Goal: Task Accomplishment & Management: Manage account settings

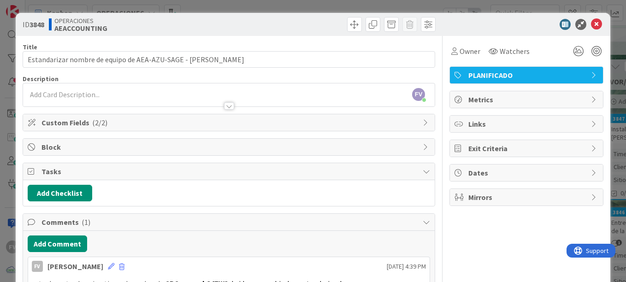
click at [276, 12] on div "ID 3848 OPERACIONES AEACCOUNTING Title 65 / 128 Estandarizar nombre de equipo d…" at bounding box center [313, 141] width 626 height 282
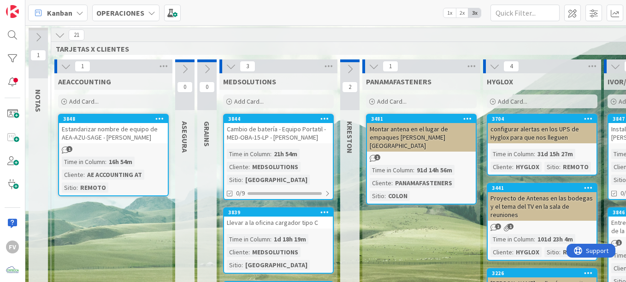
click at [70, 63] on icon at bounding box center [66, 66] width 10 height 10
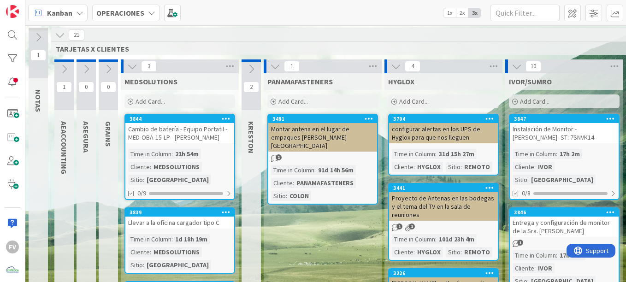
click at [281, 66] on div "1" at bounding box center [323, 66] width 118 height 14
click at [269, 66] on div "1" at bounding box center [323, 66] width 118 height 14
click at [272, 66] on icon at bounding box center [275, 66] width 10 height 10
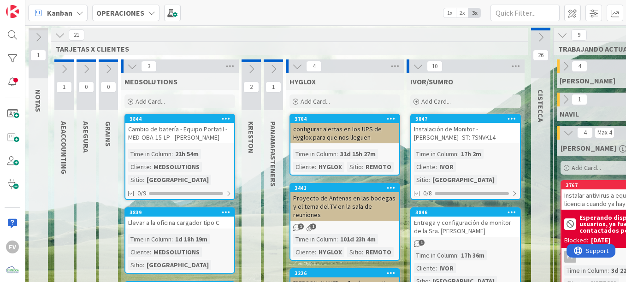
click at [296, 67] on icon at bounding box center [297, 66] width 10 height 10
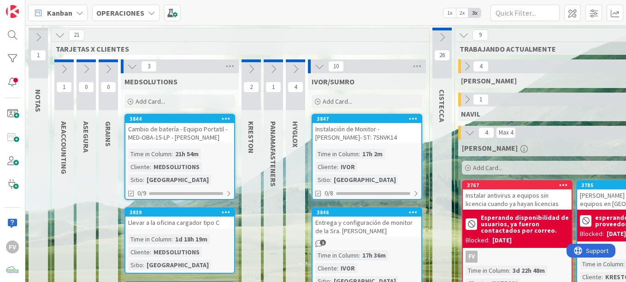
click at [320, 68] on icon at bounding box center [319, 66] width 10 height 10
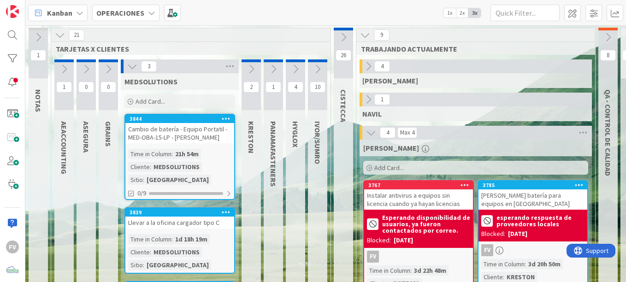
click at [363, 32] on icon at bounding box center [365, 35] width 10 height 10
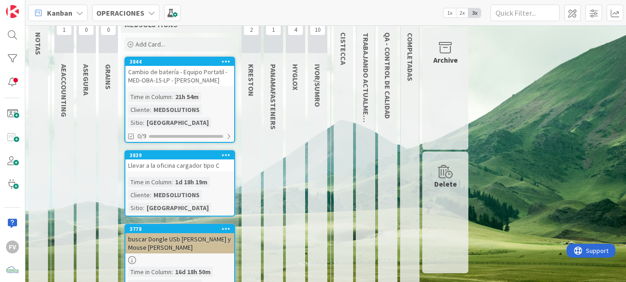
scroll to position [57, 0]
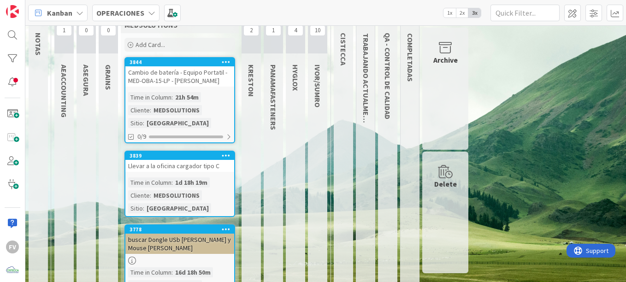
click at [212, 88] on div "3844 Cambio de batería - Equipo Portatil - MED-OBA-15-LP - Nassim Gonzalez Time…" at bounding box center [179, 100] width 111 height 86
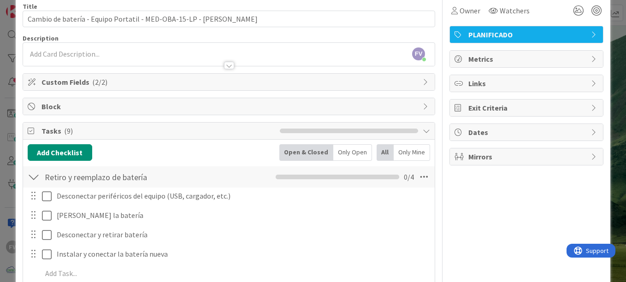
scroll to position [101, 0]
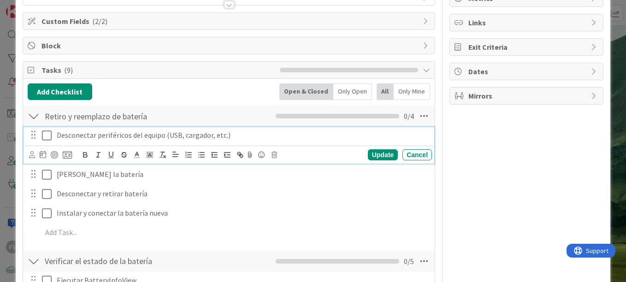
click at [48, 135] on icon at bounding box center [47, 135] width 10 height 11
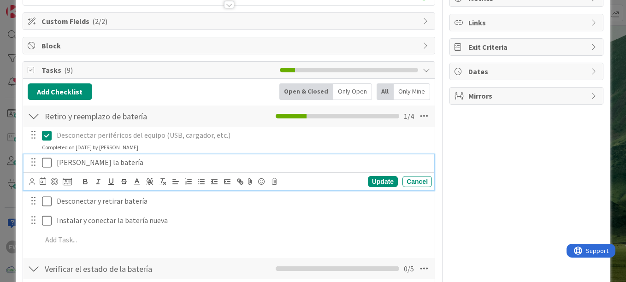
click at [43, 165] on icon at bounding box center [47, 162] width 10 height 11
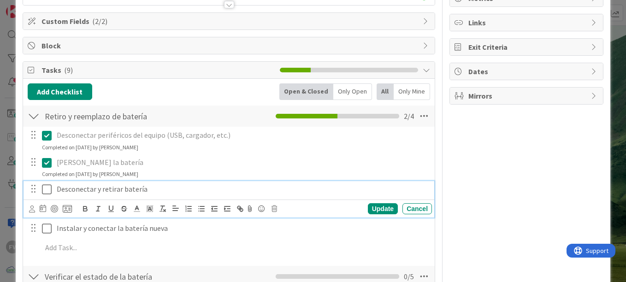
click at [49, 192] on icon at bounding box center [47, 189] width 10 height 11
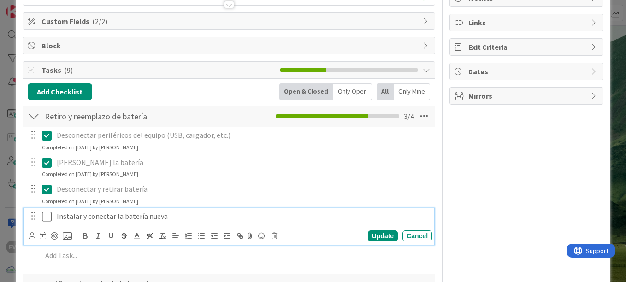
click at [47, 218] on icon at bounding box center [47, 216] width 10 height 11
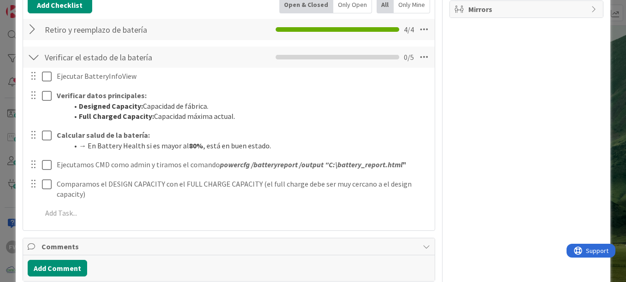
scroll to position [256, 0]
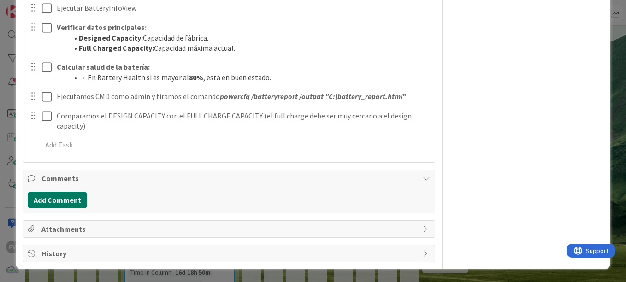
click at [68, 199] on button "Add Comment" at bounding box center [57, 200] width 59 height 17
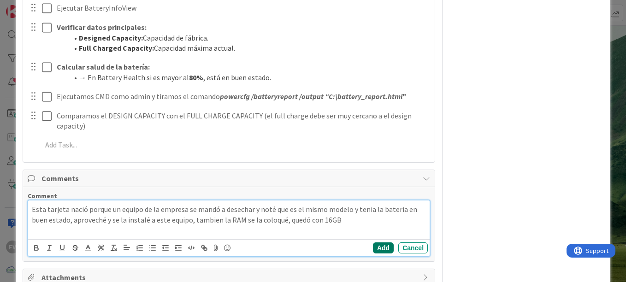
click at [373, 246] on button "Add" at bounding box center [383, 247] width 21 height 11
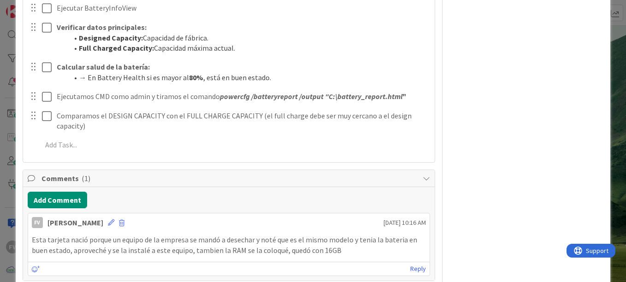
click at [412, 175] on div "Comments ( 1 )" at bounding box center [228, 178] width 411 height 17
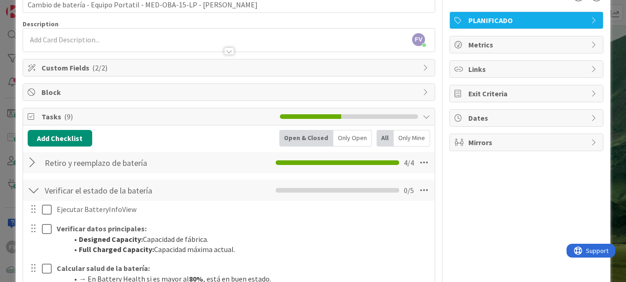
scroll to position [55, 0]
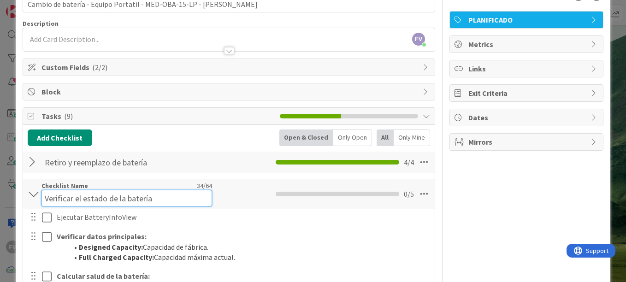
click at [60, 198] on input "Verificar el estado de la batería" at bounding box center [126, 198] width 170 height 17
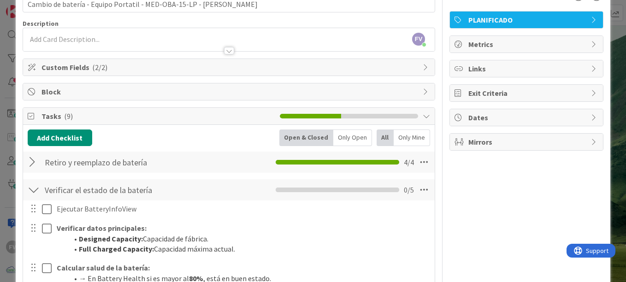
click at [495, 186] on div "Owner Watchers PLANIFICADO Metrics Links Exit Criteria Dates Mirrors" at bounding box center [526, 209] width 154 height 456
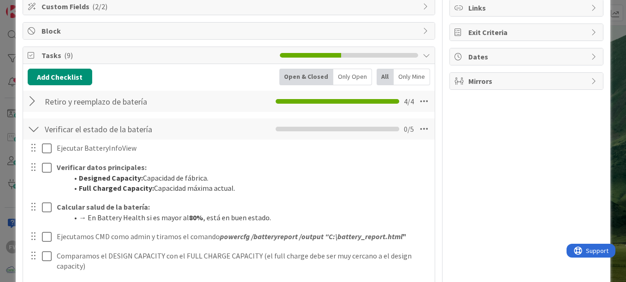
scroll to position [117, 0]
click at [6, 75] on div "ID 3844 OPERACIONES MEDSOLUTIONS Title 70 / 128 Cambio de batería - Equipo Port…" at bounding box center [313, 141] width 626 height 282
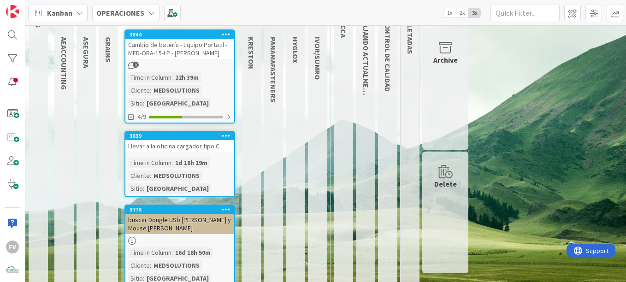
scroll to position [106, 0]
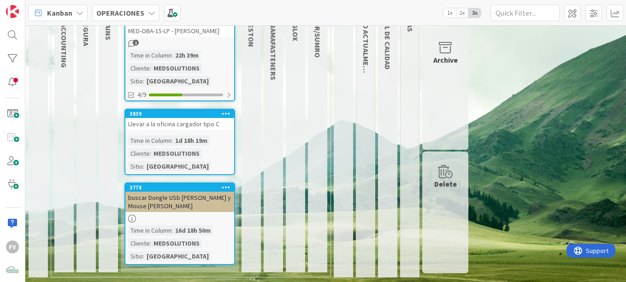
click at [177, 232] on div "16d 18h 50m" at bounding box center [193, 230] width 40 height 10
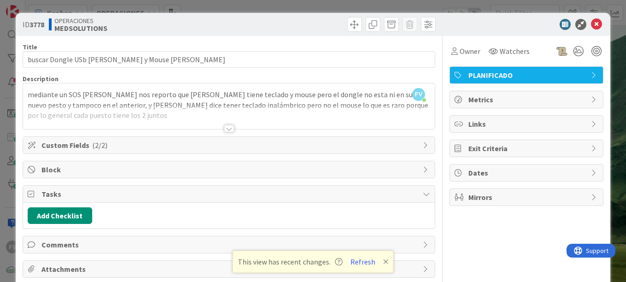
click at [478, 243] on div "Owner Watchers PLANIFICADO Metrics Links Exit Criteria Dates Mirrors" at bounding box center [526, 169] width 154 height 266
click at [369, 260] on button "Refresh" at bounding box center [362, 262] width 31 height 12
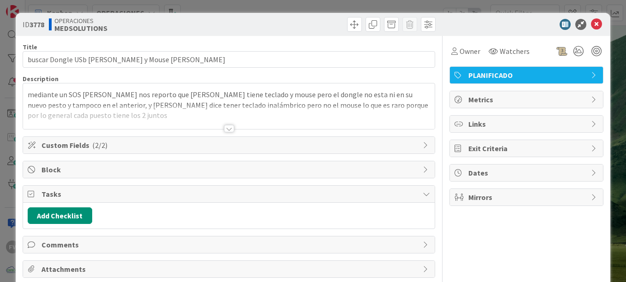
drag, startPoint x: 525, startPoint y: 28, endPoint x: 516, endPoint y: 16, distance: 14.2
click at [516, 16] on div "ID 3778 OPERACIONES MEDSOLUTIONS" at bounding box center [313, 24] width 594 height 23
click at [565, 75] on span "PLANIFICADO" at bounding box center [527, 75] width 118 height 11
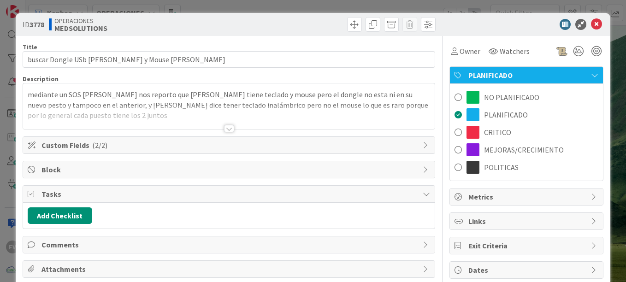
click at [518, 32] on div "ID 3778 OPERACIONES MEDSOLUTIONS" at bounding box center [313, 24] width 594 height 23
click at [183, 12] on div "ID 3778 OPERACIONES MEDSOLUTIONS Title 47 / 128 buscar Dongle USb [PERSON_NAME]…" at bounding box center [313, 141] width 626 height 282
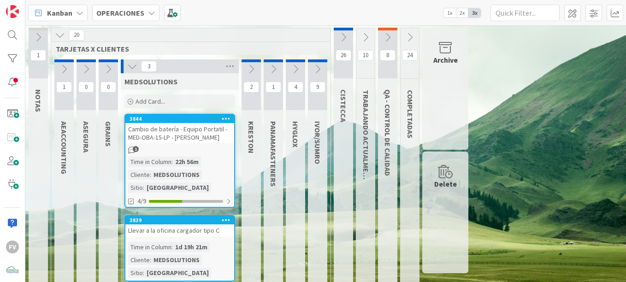
click at [157, 104] on span "Add Card..." at bounding box center [149, 101] width 29 height 8
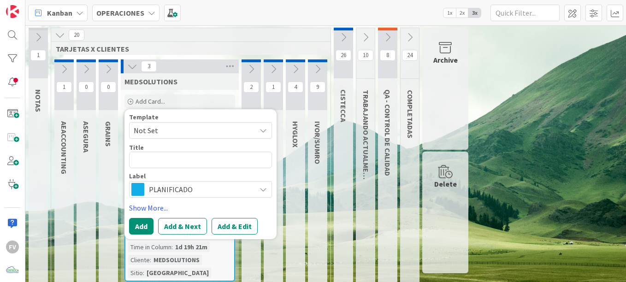
click at [157, 103] on span "Add Card..." at bounding box center [149, 101] width 29 height 8
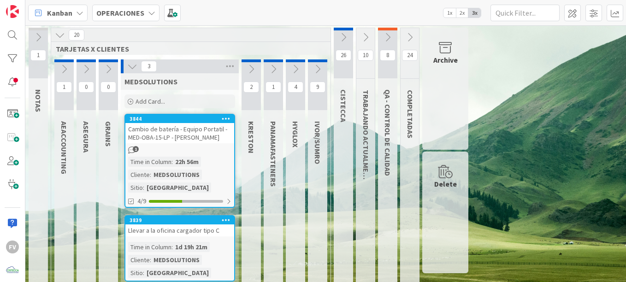
click at [182, 138] on div "Cambio de batería - Equipo Portatil - MED-OBA-15-LP - [PERSON_NAME]" at bounding box center [179, 133] width 109 height 20
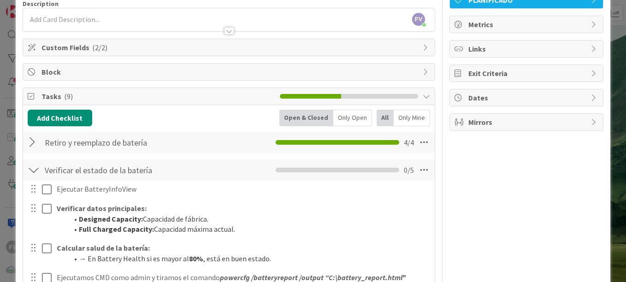
scroll to position [76, 0]
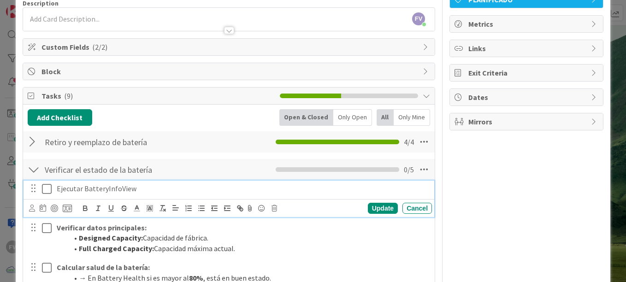
click at [44, 191] on icon at bounding box center [47, 188] width 10 height 11
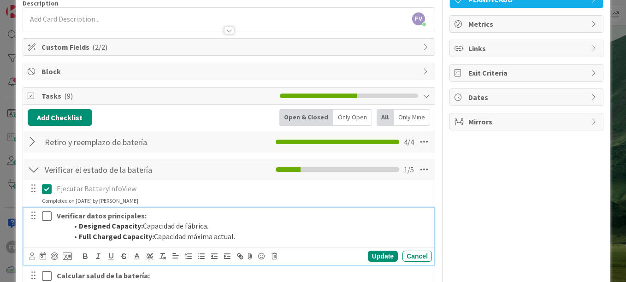
click at [47, 213] on icon at bounding box center [47, 216] width 10 height 11
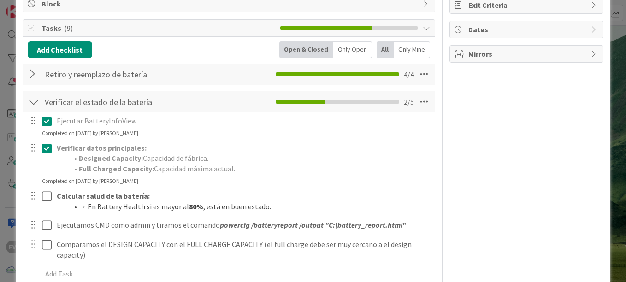
scroll to position [144, 0]
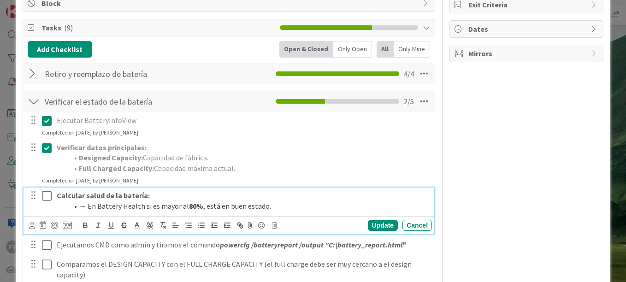
click at [46, 199] on icon at bounding box center [47, 195] width 10 height 11
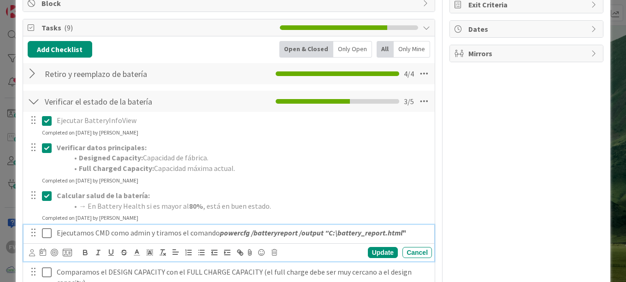
click at [46, 231] on icon at bounding box center [47, 233] width 10 height 11
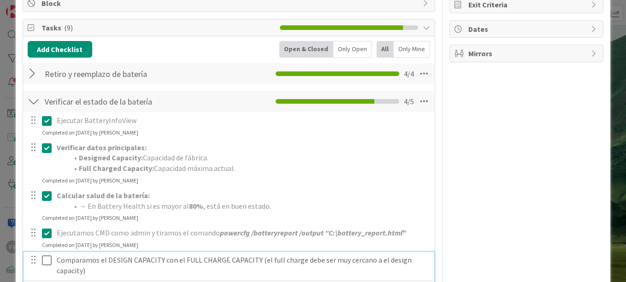
click at [46, 258] on icon at bounding box center [47, 260] width 10 height 11
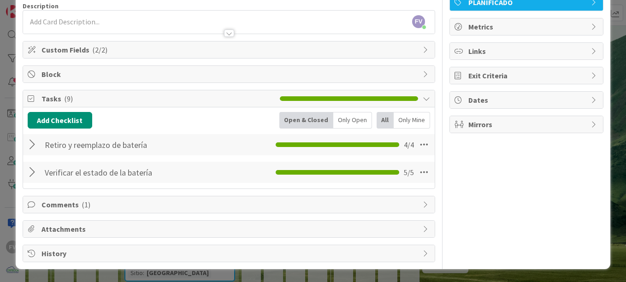
scroll to position [0, 0]
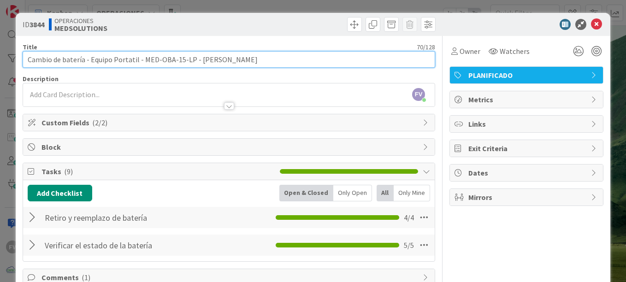
click at [258, 64] on input "Cambio de batería - Equipo Portatil - MED-OBA-15-LP - [PERSON_NAME]" at bounding box center [229, 59] width 412 height 17
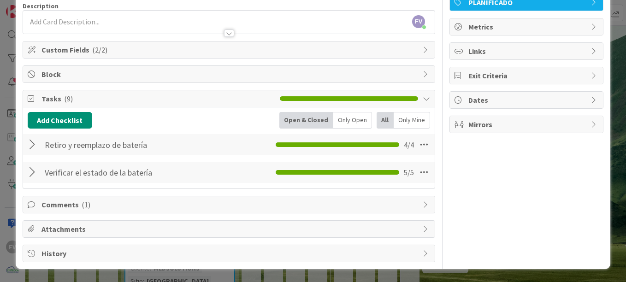
type input "Cambio de batería - Equipo Portatil - MED-OBA-15-LP - [PERSON_NAME] y ampliació…"
click at [120, 204] on span "Comments ( 1 )" at bounding box center [229, 204] width 376 height 11
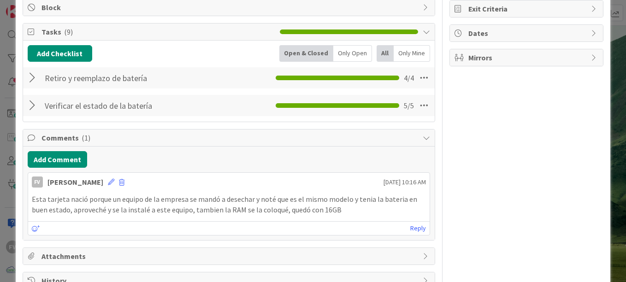
scroll to position [167, 0]
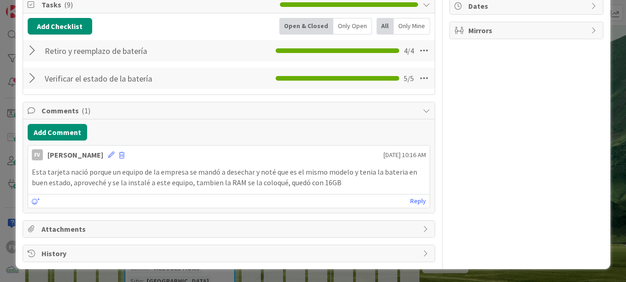
click at [80, 228] on span "Attachments" at bounding box center [229, 228] width 376 height 11
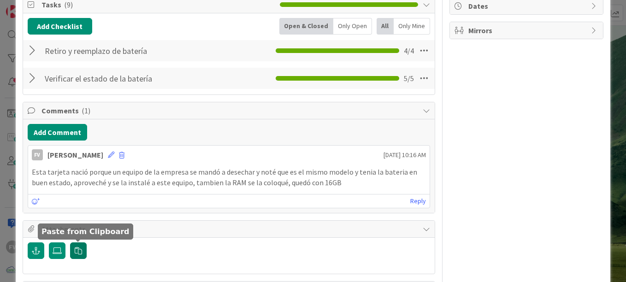
click at [76, 251] on icon "button" at bounding box center [78, 250] width 7 height 7
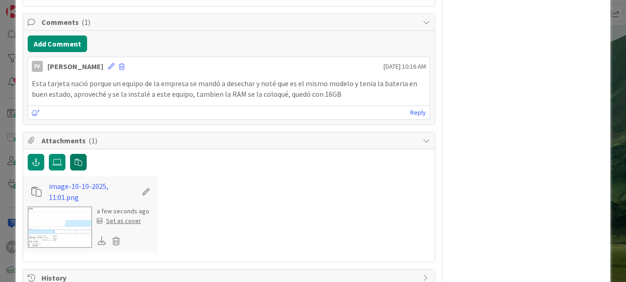
scroll to position [255, 0]
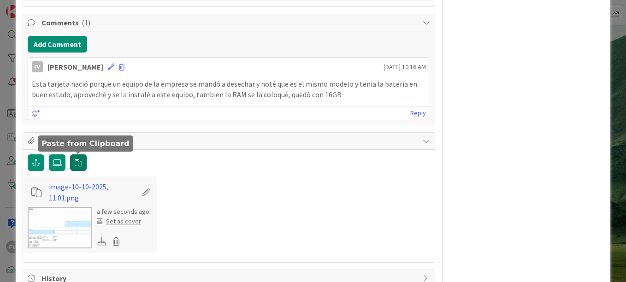
click at [79, 160] on icon "button" at bounding box center [78, 162] width 7 height 7
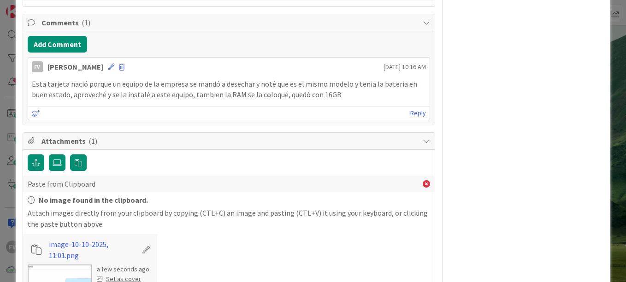
click at [80, 151] on div "Paste from Clipboard No image found in the clipboard. Attach images directly fr…" at bounding box center [228, 235] width 411 height 170
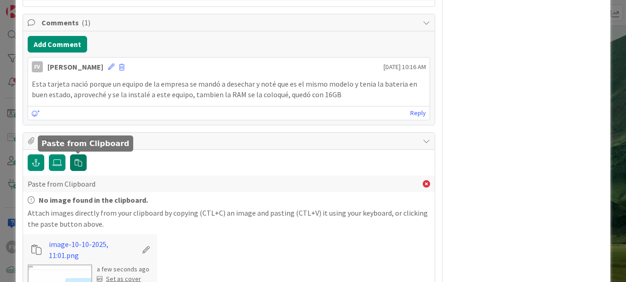
click at [80, 156] on button "button" at bounding box center [78, 162] width 17 height 17
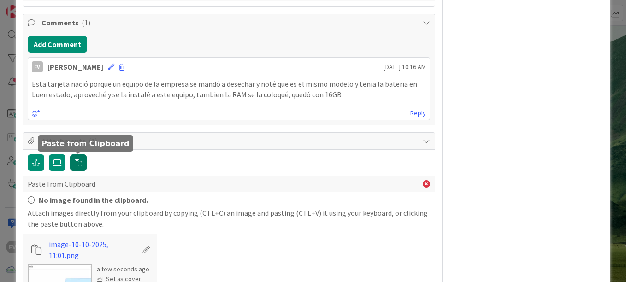
click at [80, 156] on button "button" at bounding box center [78, 162] width 17 height 17
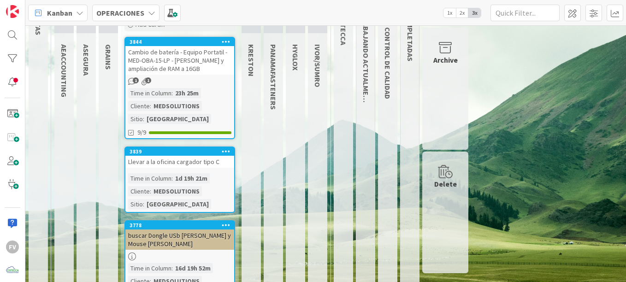
scroll to position [77, 0]
click at [204, 93] on div "Time in Column : 23h 25m Cliente : MEDSOLUTIONS Sitio : [GEOGRAPHIC_DATA]" at bounding box center [179, 106] width 103 height 36
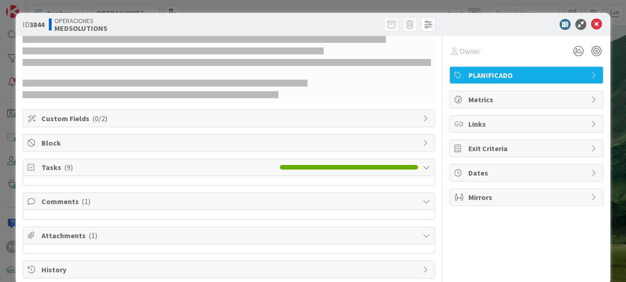
scroll to position [16, 0]
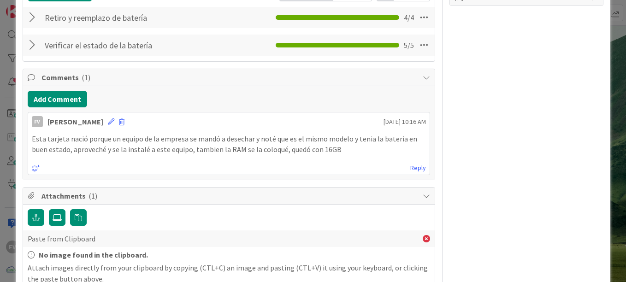
click at [155, 193] on span "Attachments ( 1 )" at bounding box center [229, 195] width 376 height 11
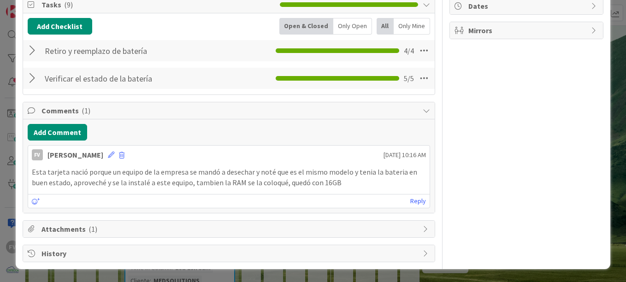
click at [109, 229] on span "Attachments ( 1 )" at bounding box center [229, 228] width 376 height 11
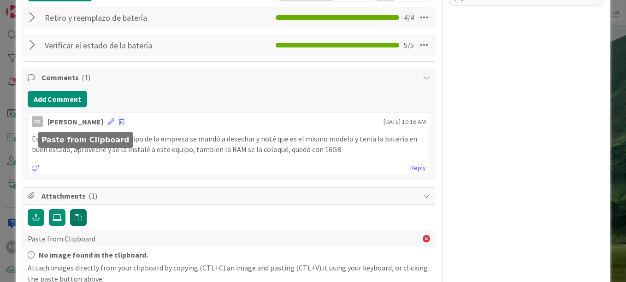
scroll to position [300, 0]
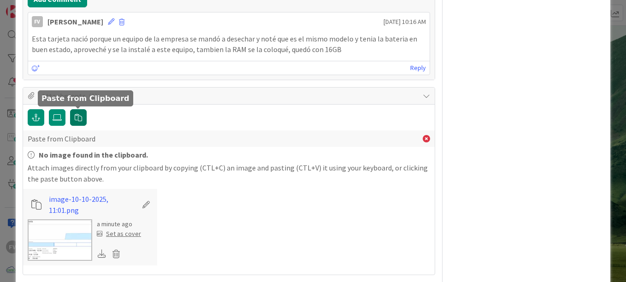
click at [80, 120] on icon "button" at bounding box center [78, 117] width 7 height 7
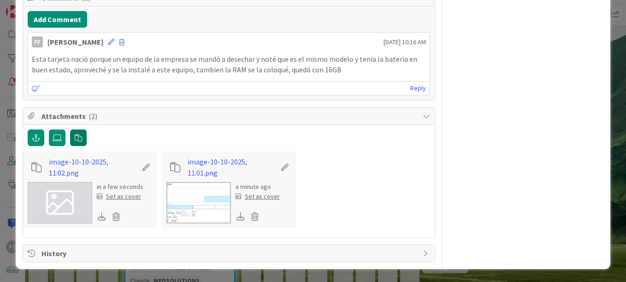
scroll to position [280, 0]
click at [169, 120] on span "Attachments ( 2 )" at bounding box center [229, 116] width 376 height 11
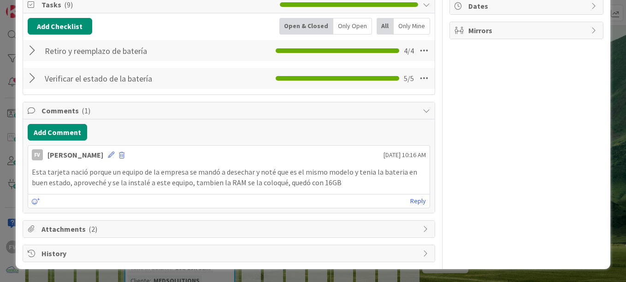
click at [194, 103] on div "Comments ( 1 )" at bounding box center [228, 110] width 411 height 17
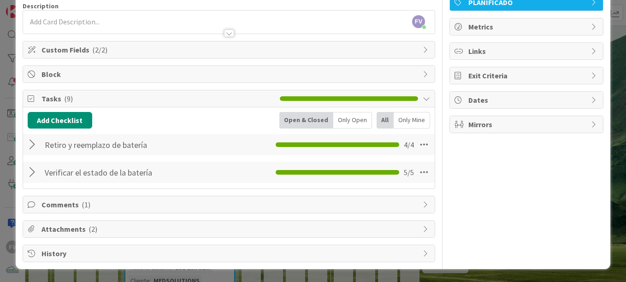
scroll to position [73, 0]
click at [35, 173] on div at bounding box center [34, 172] width 12 height 17
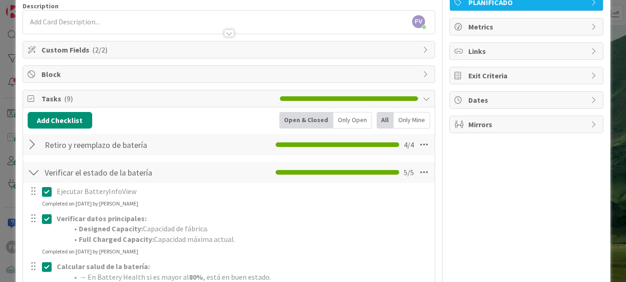
scroll to position [270, 0]
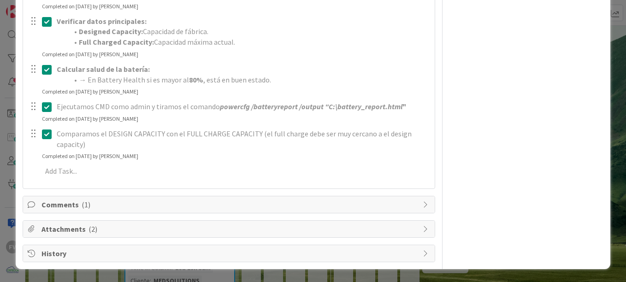
click at [80, 228] on span "Attachments ( 2 )" at bounding box center [229, 228] width 376 height 11
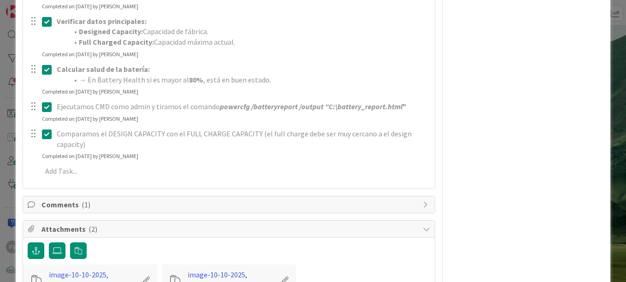
scroll to position [383, 0]
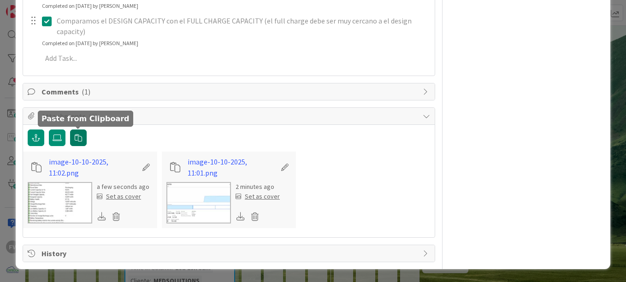
click at [78, 141] on icon "button" at bounding box center [78, 137] width 7 height 7
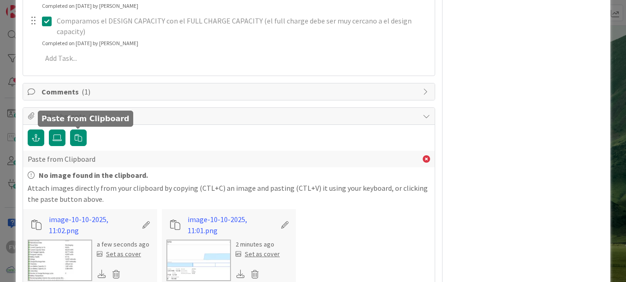
click at [217, 120] on span "Attachments ( 2 )" at bounding box center [229, 116] width 376 height 11
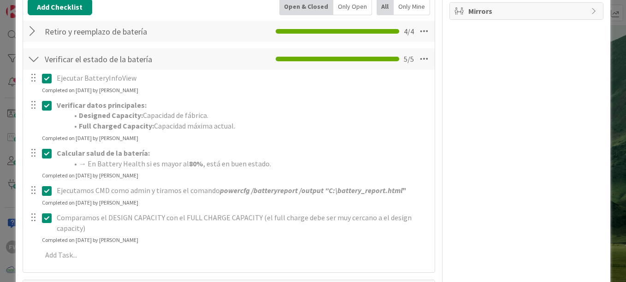
scroll to position [270, 0]
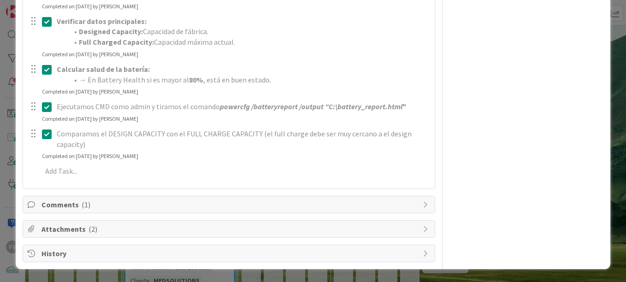
click at [609, 22] on div "ID 3844 OPERACIONES MEDSOLUTIONS Title 96 / 128 Cambio de batería - Equipo Port…" at bounding box center [313, 141] width 626 height 282
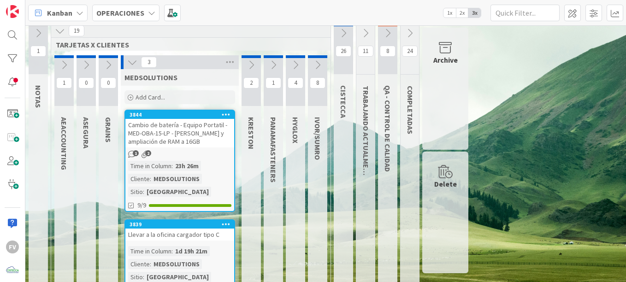
scroll to position [1, 0]
